Goal: Information Seeking & Learning: Learn about a topic

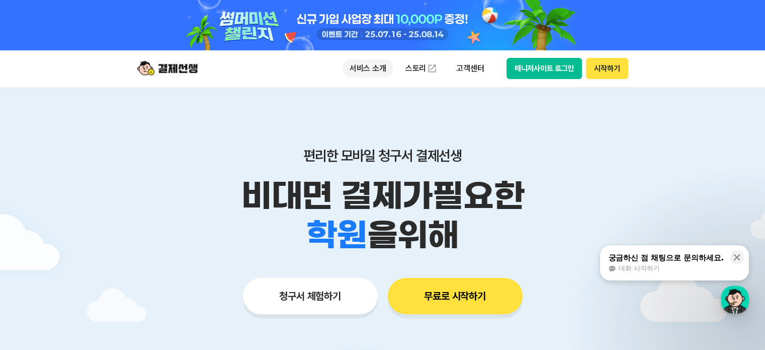
click at [368, 68] on p "서비스 소개" at bounding box center [368, 68] width 51 height 18
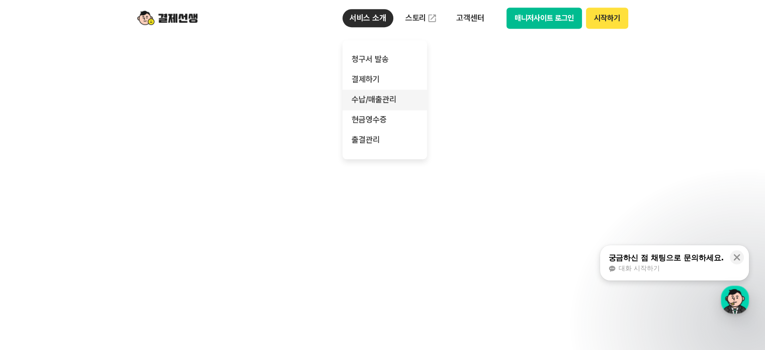
scroll to position [704, 0]
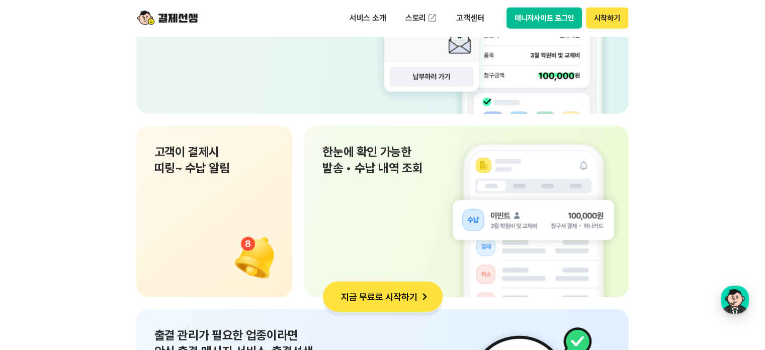
scroll to position [7161, 0]
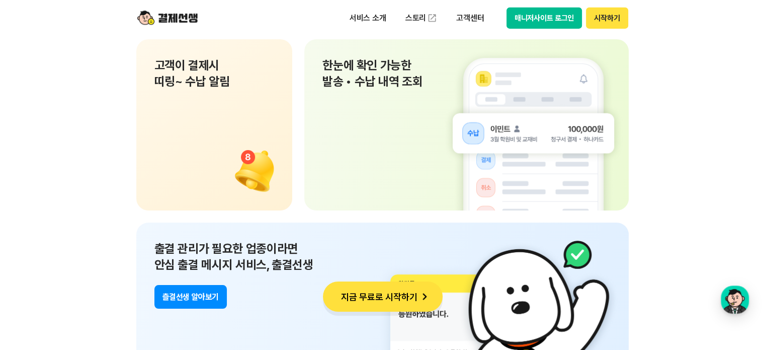
click at [208, 295] on button "츨결선생 알아보기" at bounding box center [190, 297] width 72 height 24
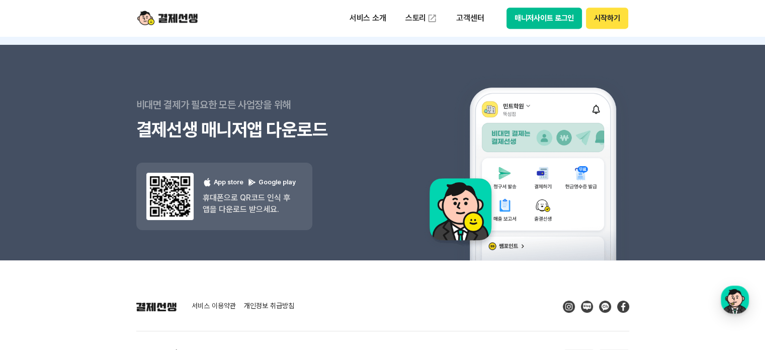
scroll to position [9174, 0]
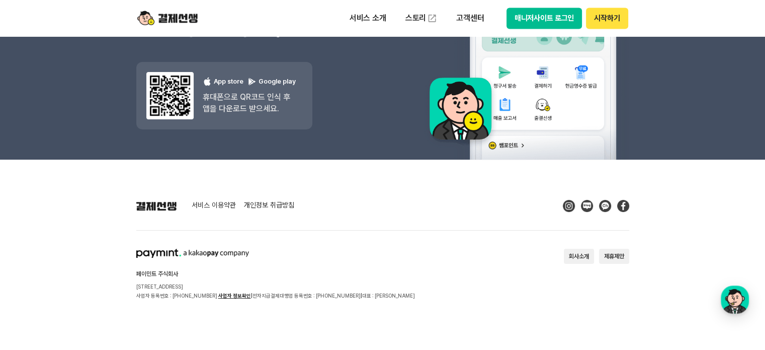
click at [208, 207] on link "서비스 이용약관" at bounding box center [214, 205] width 44 height 9
click at [613, 255] on button "제휴제안" at bounding box center [614, 256] width 30 height 15
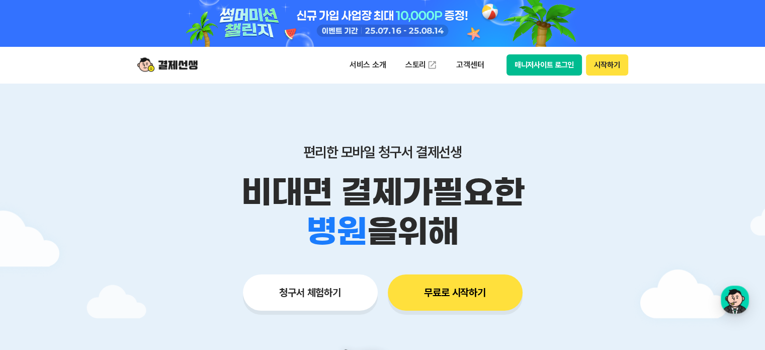
scroll to position [0, 0]
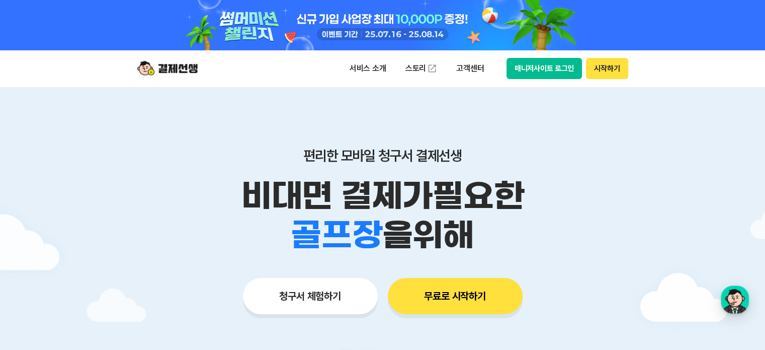
click at [606, 211] on p "비대면 결제가 필요한" at bounding box center [382, 195] width 515 height 39
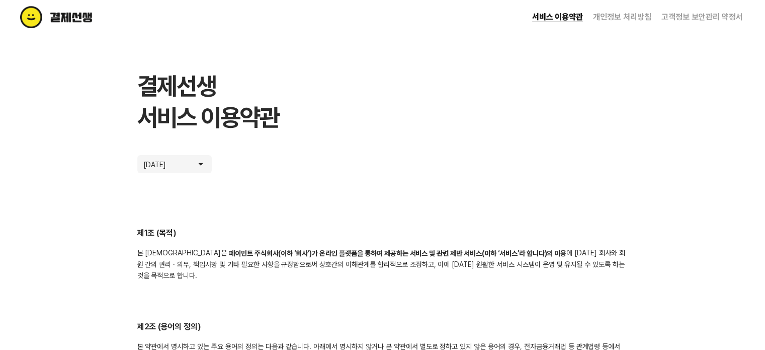
click at [58, 20] on img at bounding box center [77, 17] width 115 height 22
click at [639, 20] on link "개인정보 처리방침" at bounding box center [622, 17] width 58 height 10
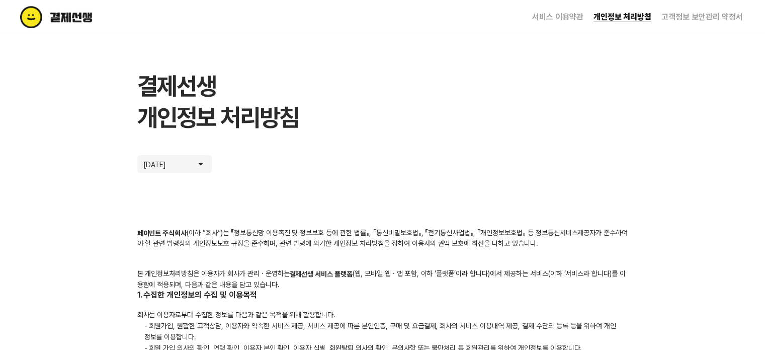
click at [81, 18] on img at bounding box center [77, 17] width 115 height 22
click at [72, 10] on img at bounding box center [77, 17] width 115 height 22
click at [63, 10] on img at bounding box center [77, 17] width 115 height 22
click at [62, 12] on img at bounding box center [77, 17] width 115 height 22
click at [79, 15] on img at bounding box center [77, 17] width 115 height 22
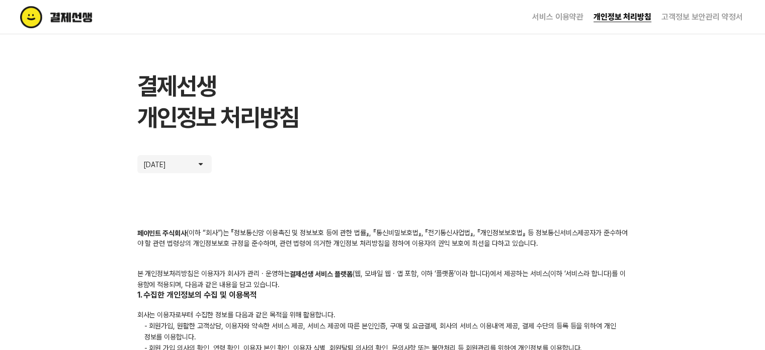
click at [311, 8] on div at bounding box center [382, 17] width 725 height 22
click at [194, 170] on button "2025. 07. 03" at bounding box center [174, 164] width 74 height 18
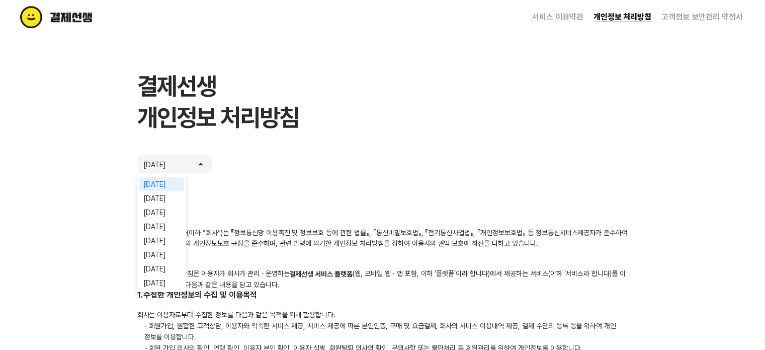
click at [85, 17] on img at bounding box center [77, 17] width 115 height 22
click at [550, 16] on link "서비스 이용약관" at bounding box center [557, 17] width 51 height 10
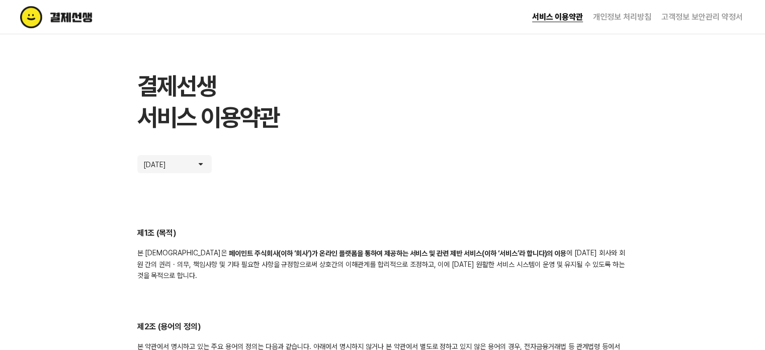
click at [89, 19] on img at bounding box center [77, 17] width 115 height 22
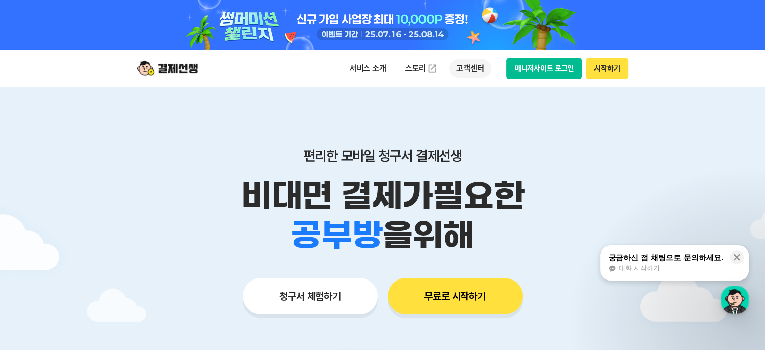
click at [465, 69] on p "고객센터" at bounding box center [470, 68] width 42 height 18
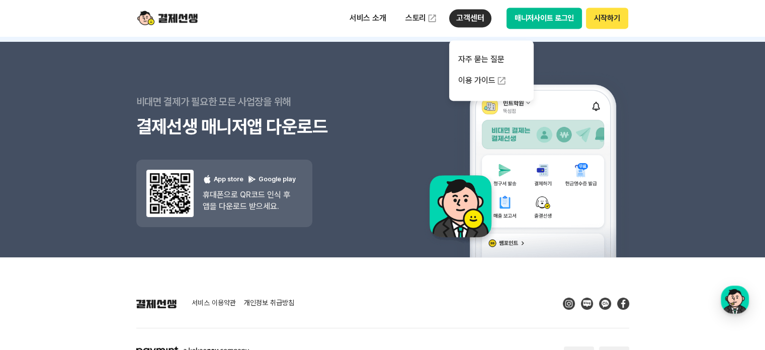
scroll to position [9174, 0]
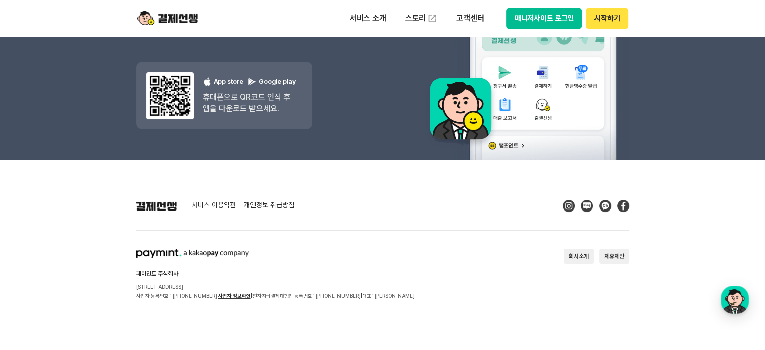
click at [568, 250] on button "회사소개" at bounding box center [579, 256] width 30 height 15
click at [179, 17] on img at bounding box center [167, 18] width 60 height 19
click at [579, 261] on button "회사소개" at bounding box center [579, 256] width 30 height 15
